Goal: Information Seeking & Learning: Learn about a topic

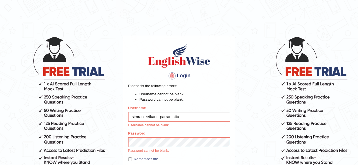
click at [226, 73] on h4 "Login" at bounding box center [179, 76] width 102 height 9
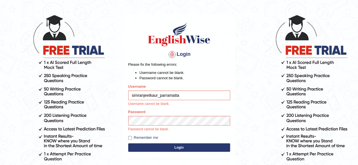
scroll to position [23, 0]
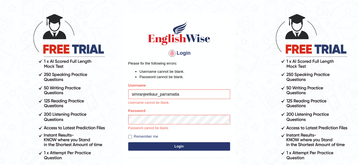
click at [183, 145] on button "Login" at bounding box center [179, 146] width 102 height 8
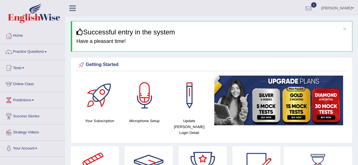
click at [254, 9] on ul "Simranjeet kaur Toggle navigation Username: simranjeetkaur_parramatta Access Ty…" at bounding box center [255, 8] width 205 height 16
click at [38, 50] on link "Practice Questions" at bounding box center [32, 51] width 64 height 14
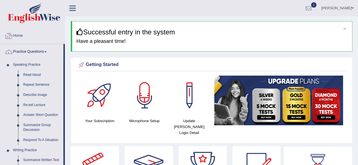
click at [29, 51] on link "Practice Questions" at bounding box center [31, 51] width 63 height 14
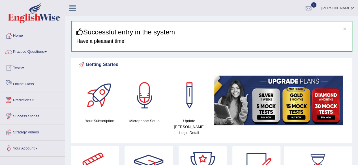
click at [35, 80] on link "Online Class" at bounding box center [32, 83] width 64 height 14
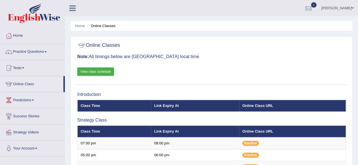
drag, startPoint x: 0, startPoint y: 0, endPoint x: 106, endPoint y: 70, distance: 127.0
click at [106, 70] on link "View class schedule" at bounding box center [95, 72] width 37 height 8
click at [35, 50] on link "Practice Questions" at bounding box center [32, 51] width 64 height 14
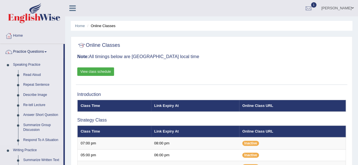
click at [36, 85] on link "Repeat Sentence" at bounding box center [42, 85] width 43 height 10
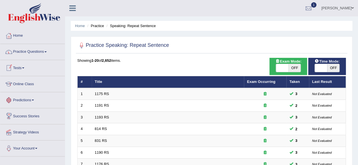
click at [20, 37] on link "Home" at bounding box center [32, 35] width 64 height 14
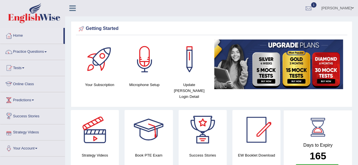
click at [34, 84] on link "Online Class" at bounding box center [32, 83] width 64 height 14
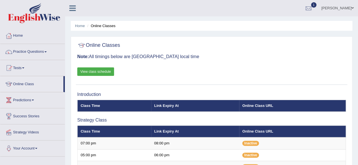
scroll to position [145, 0]
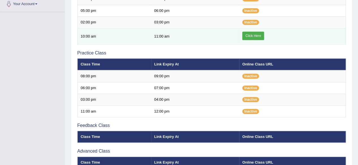
click at [254, 36] on link "Click Here" at bounding box center [253, 36] width 22 height 8
